Goal: Find contact information: Find contact information

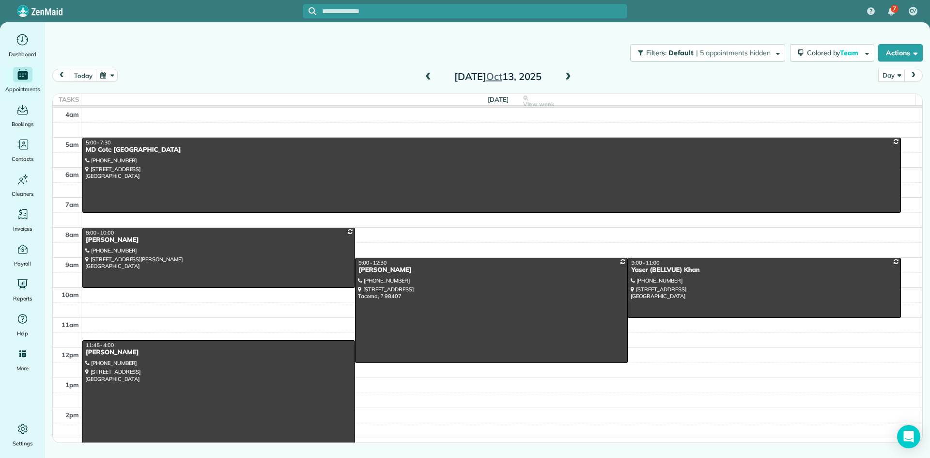
click at [568, 77] on span at bounding box center [568, 77] width 11 height 9
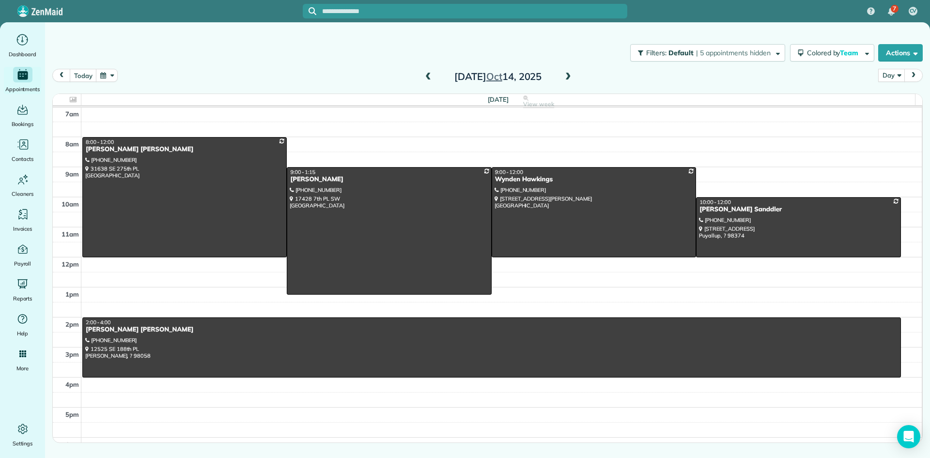
click at [568, 77] on span at bounding box center [568, 77] width 11 height 9
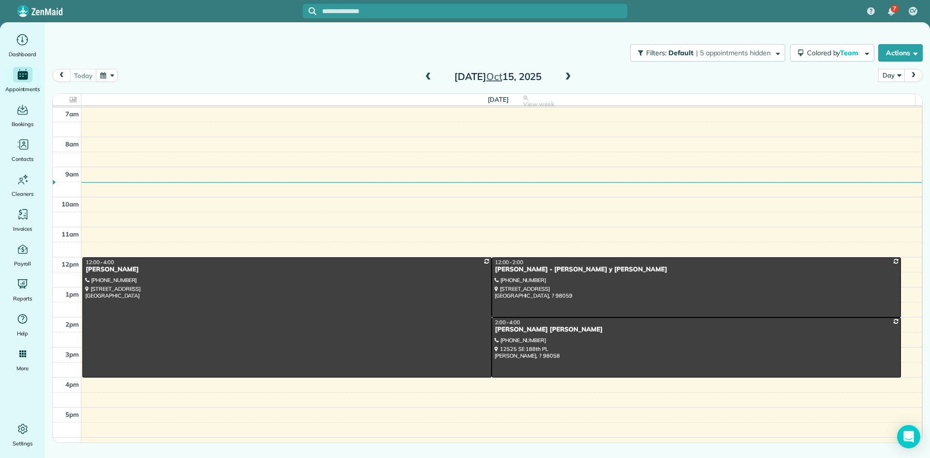
click at [568, 77] on span at bounding box center [568, 77] width 11 height 9
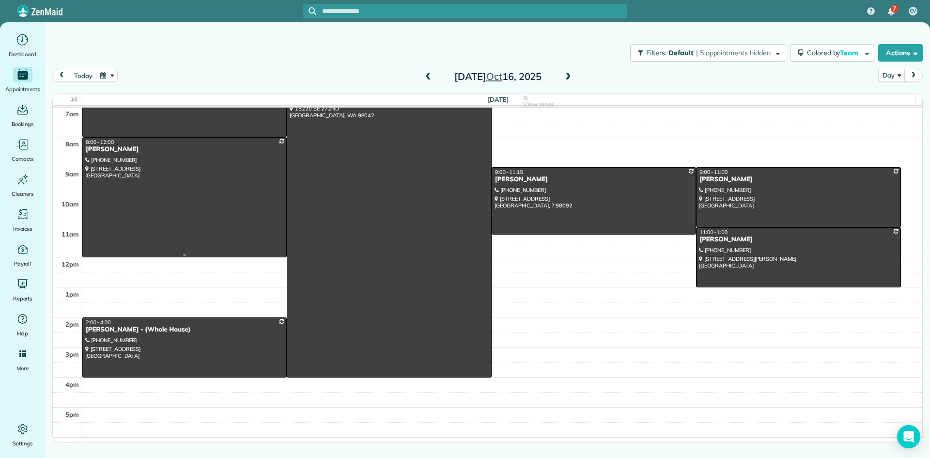
click at [125, 150] on div "[PERSON_NAME]" at bounding box center [184, 149] width 199 height 8
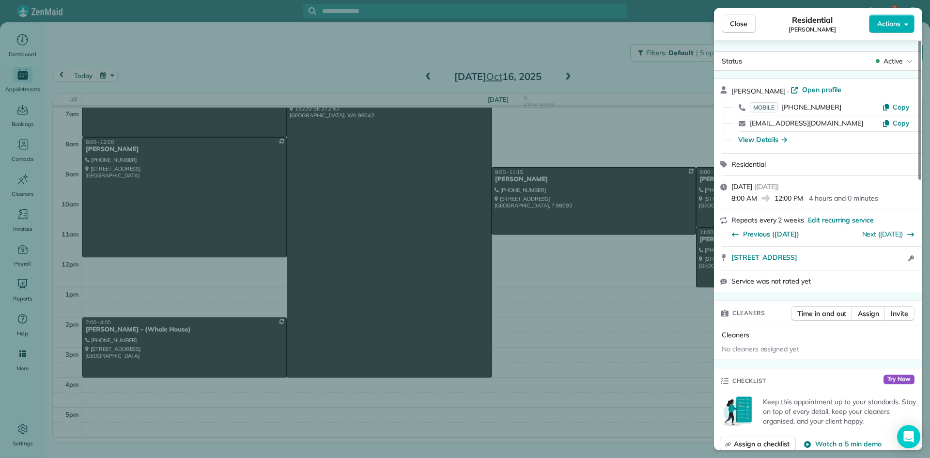
click at [758, 141] on div "View Details" at bounding box center [762, 140] width 49 height 10
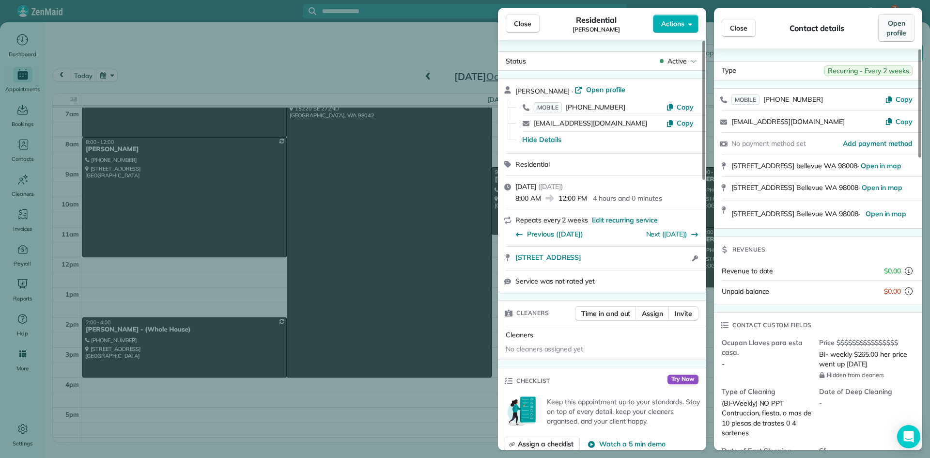
click at [889, 36] on span "Open profile" at bounding box center [896, 27] width 20 height 19
click at [523, 27] on span "Close" at bounding box center [522, 24] width 17 height 10
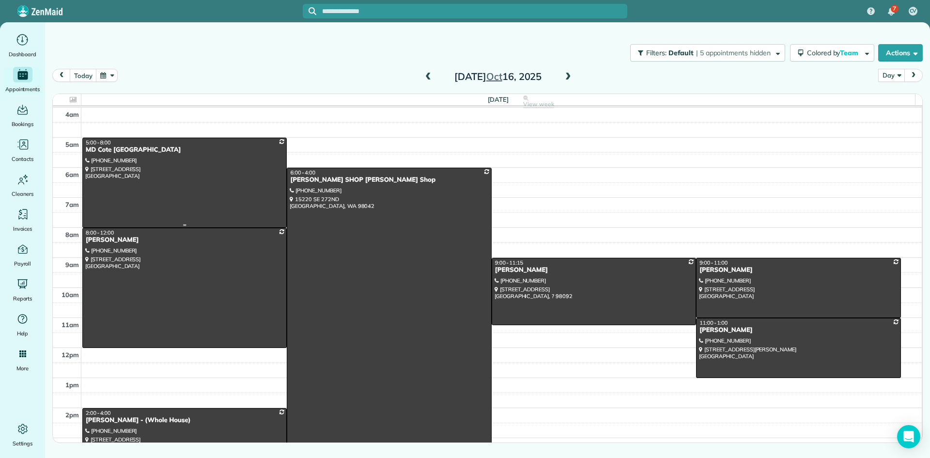
click at [101, 153] on div "MD Cote [GEOGRAPHIC_DATA]" at bounding box center [184, 150] width 199 height 8
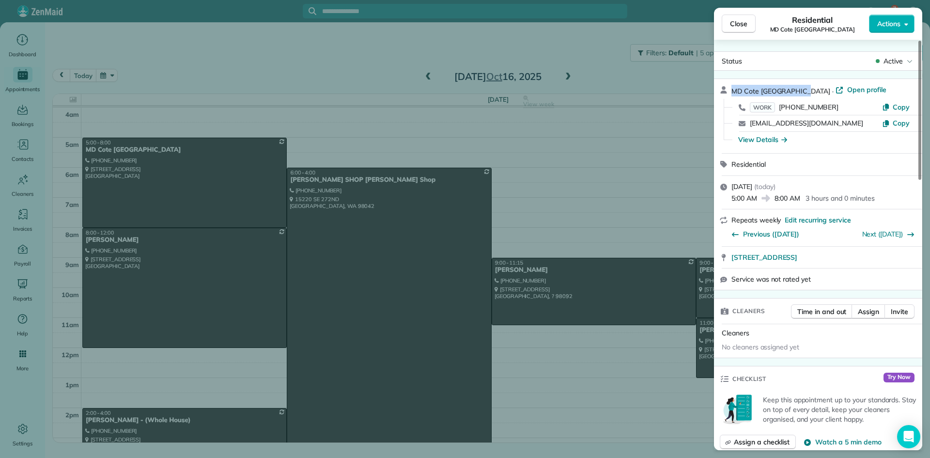
drag, startPoint x: 802, startPoint y: 90, endPoint x: 732, endPoint y: 90, distance: 69.7
click at [732, 90] on div "MD Cote [GEOGRAPHIC_DATA] · Open profile" at bounding box center [823, 91] width 185 height 12
copy span "MD Cote [GEOGRAPHIC_DATA]"
click at [738, 25] on span "Close" at bounding box center [738, 24] width 17 height 10
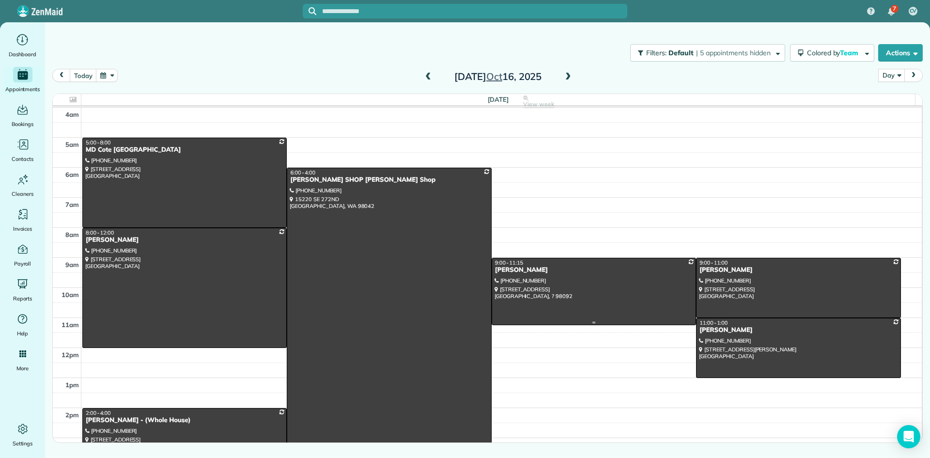
click at [508, 269] on div "[PERSON_NAME]" at bounding box center [594, 270] width 199 height 8
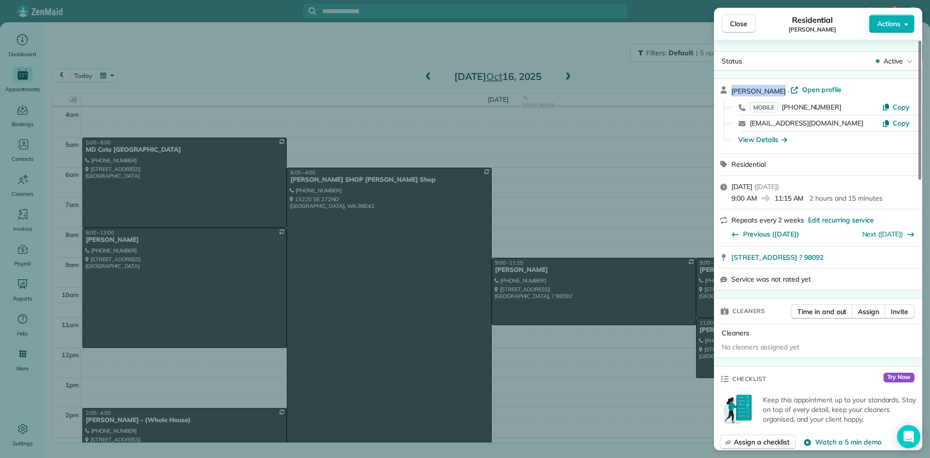
drag, startPoint x: 774, startPoint y: 86, endPoint x: 729, endPoint y: 85, distance: 45.1
click at [729, 85] on div "[PERSON_NAME] · Open profile MOBILE [PHONE_NUMBER] Copy [EMAIL_ADDRESS][DOMAIN_…" at bounding box center [818, 116] width 208 height 74
copy span "[PERSON_NAME]"
click at [741, 26] on span "Close" at bounding box center [738, 24] width 17 height 10
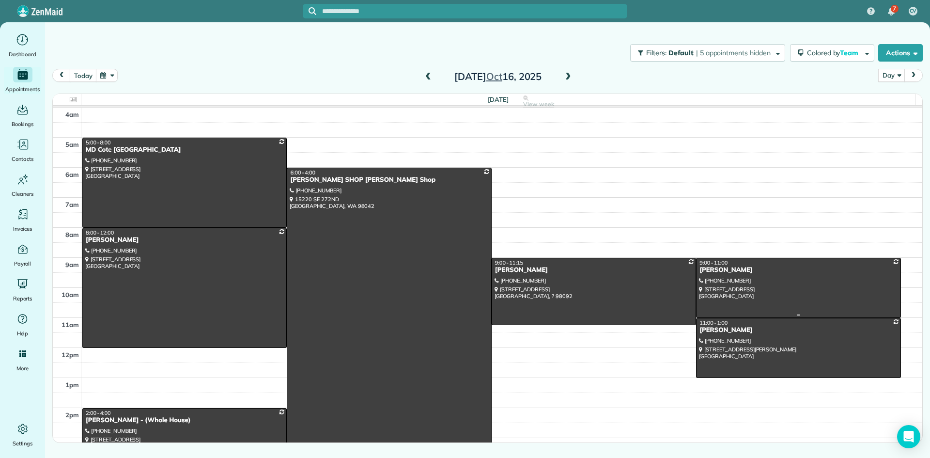
click at [726, 269] on div "[PERSON_NAME]" at bounding box center [798, 270] width 199 height 8
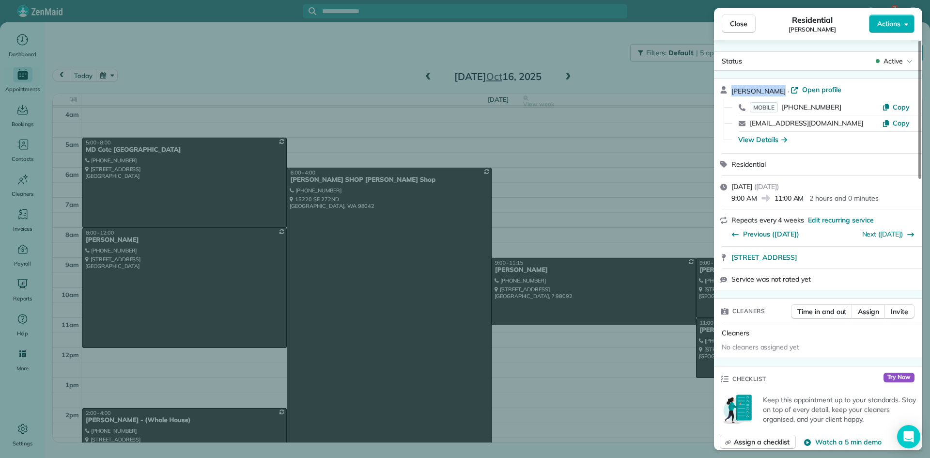
drag, startPoint x: 780, startPoint y: 89, endPoint x: 730, endPoint y: 84, distance: 50.1
click at [730, 84] on div "[PERSON_NAME] · Open profile MOBILE [PHONE_NUMBER] Copy [EMAIL_ADDRESS][DOMAIN_…" at bounding box center [818, 116] width 208 height 74
copy span "[PERSON_NAME]"
click at [733, 21] on span "Close" at bounding box center [738, 24] width 17 height 10
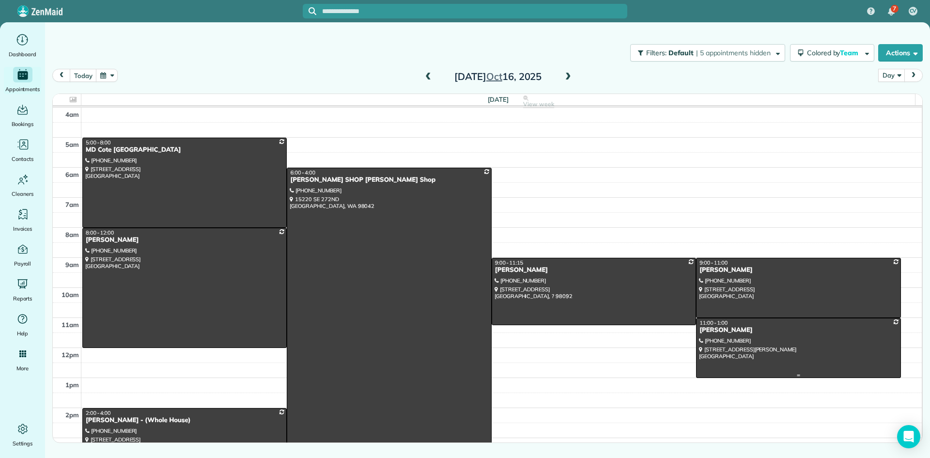
click at [721, 333] on div "[PERSON_NAME]" at bounding box center [798, 330] width 199 height 8
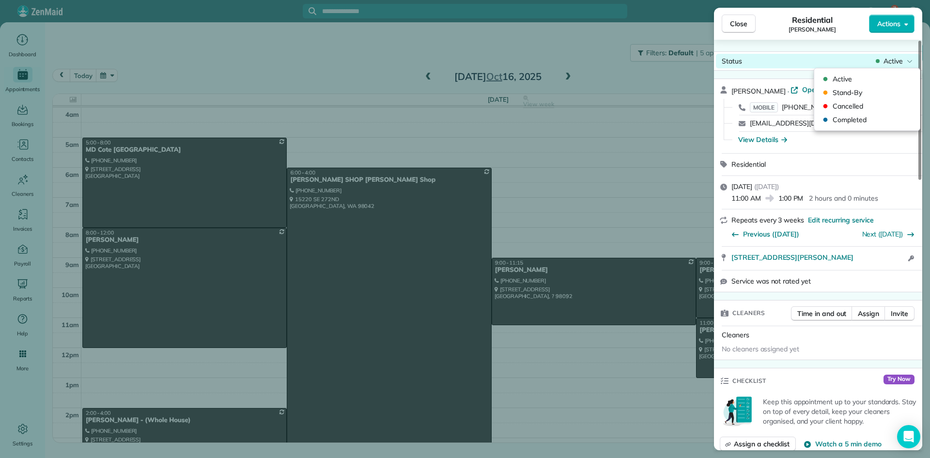
click at [895, 62] on span "Active" at bounding box center [892, 61] width 19 height 10
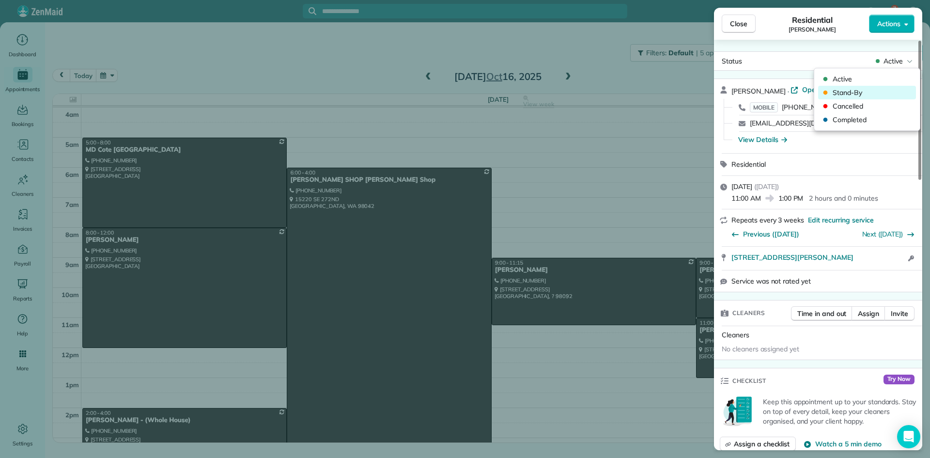
click at [867, 91] on span "Stand-By" at bounding box center [873, 93] width 81 height 10
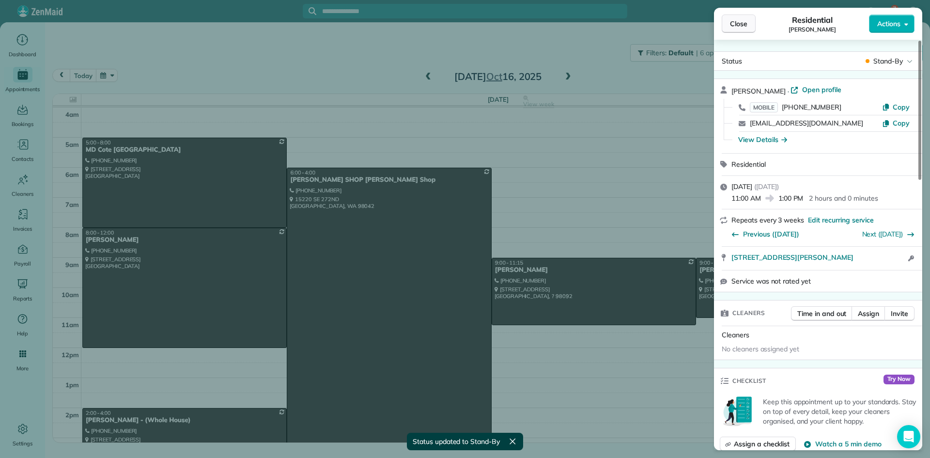
click at [744, 26] on span "Close" at bounding box center [738, 24] width 17 height 10
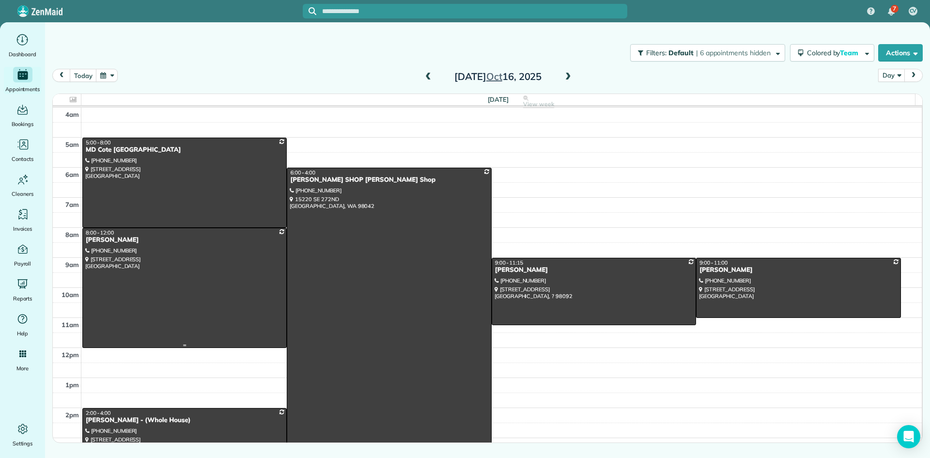
click at [116, 239] on div "[PERSON_NAME]" at bounding box center [184, 240] width 199 height 8
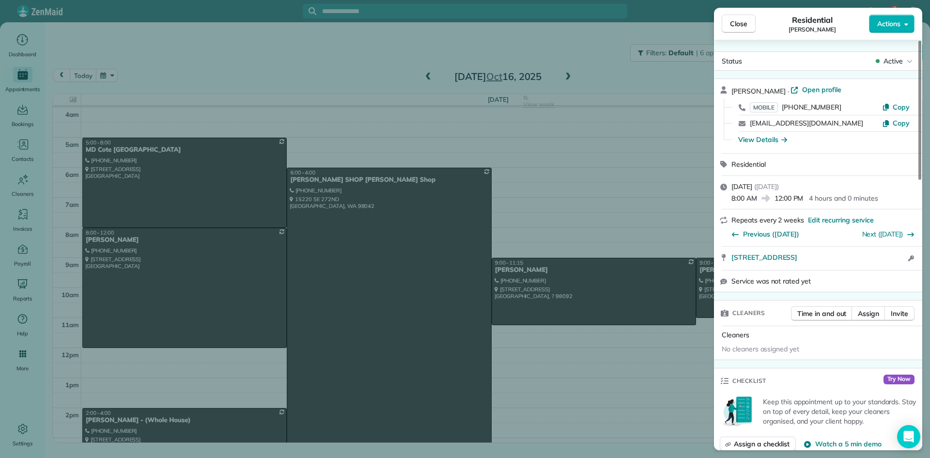
drag, startPoint x: 779, startPoint y: 89, endPoint x: 730, endPoint y: 92, distance: 49.0
click at [730, 92] on div "[PERSON_NAME] · Open profile MOBILE [PHONE_NUMBER] Copy [EMAIL_ADDRESS][DOMAIN_…" at bounding box center [818, 116] width 208 height 74
copy span "[PERSON_NAME]"
click at [731, 20] on span "Close" at bounding box center [738, 24] width 17 height 10
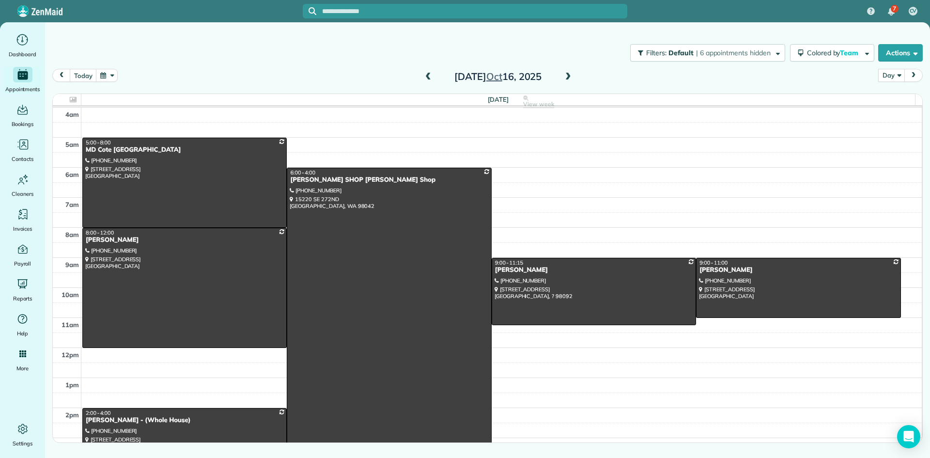
click at [158, 418] on div "[PERSON_NAME] - (Whole House)" at bounding box center [184, 420] width 199 height 8
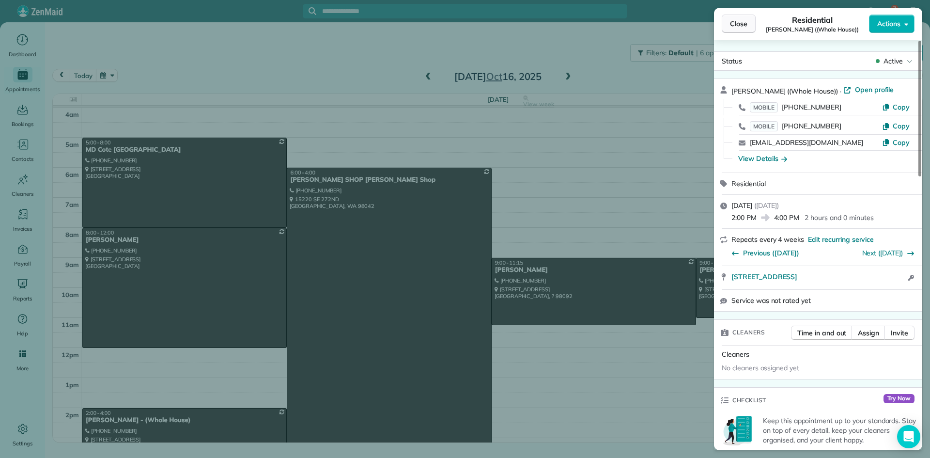
click at [728, 26] on button "Close" at bounding box center [739, 24] width 34 height 18
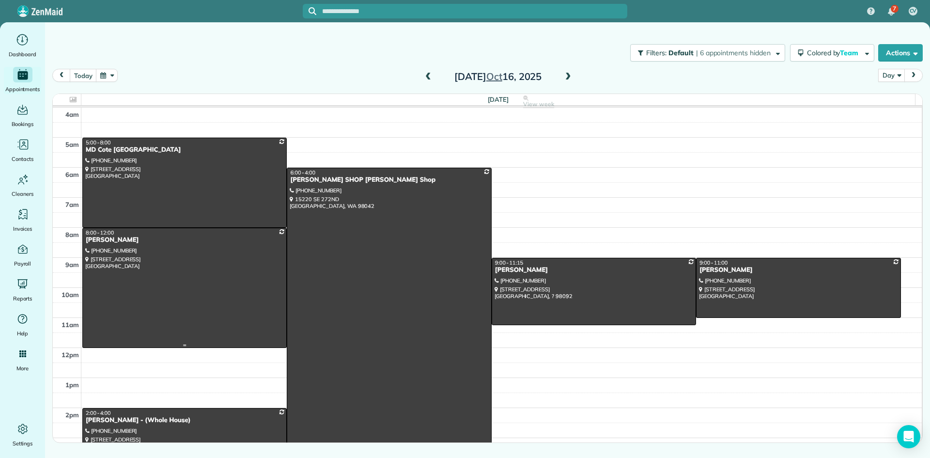
click at [100, 241] on div "[PERSON_NAME]" at bounding box center [184, 240] width 199 height 8
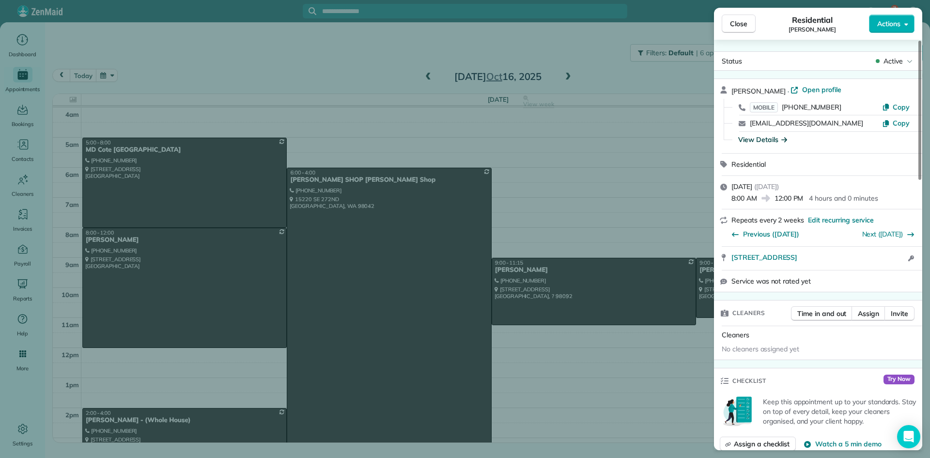
click at [754, 140] on div "View Details" at bounding box center [762, 140] width 49 height 10
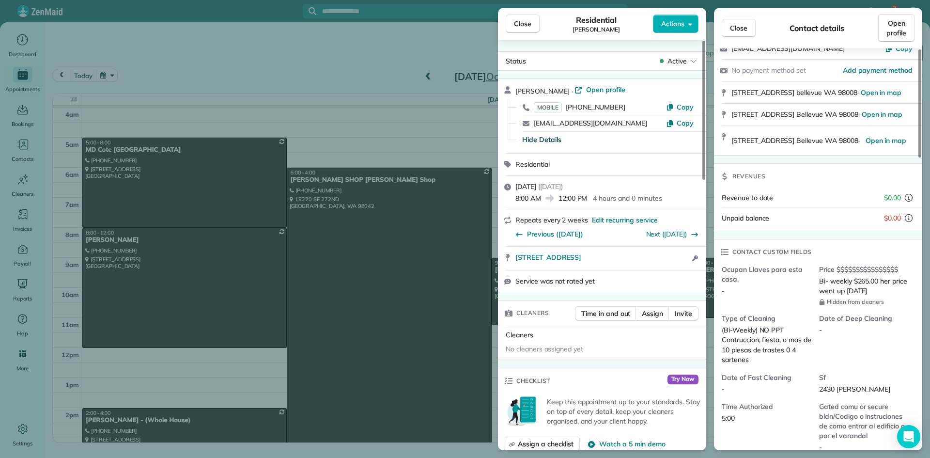
scroll to position [194, 0]
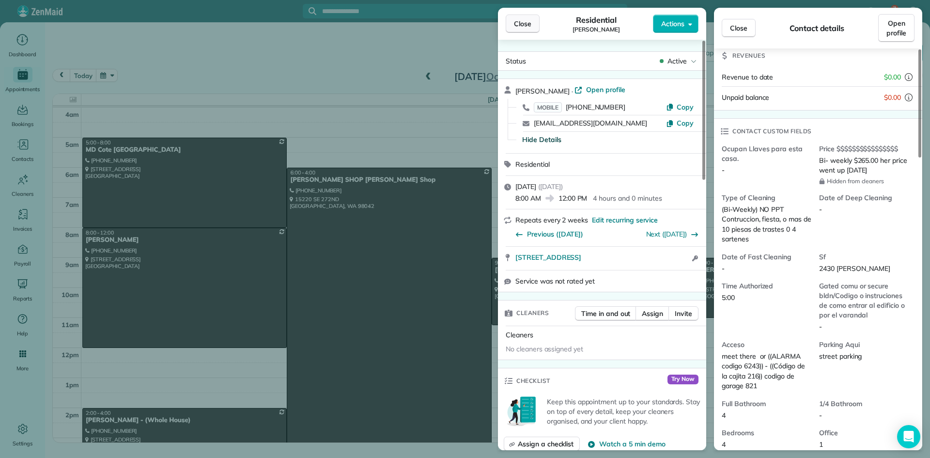
click at [527, 27] on span "Close" at bounding box center [522, 24] width 17 height 10
